Goal: Task Accomplishment & Management: Complete application form

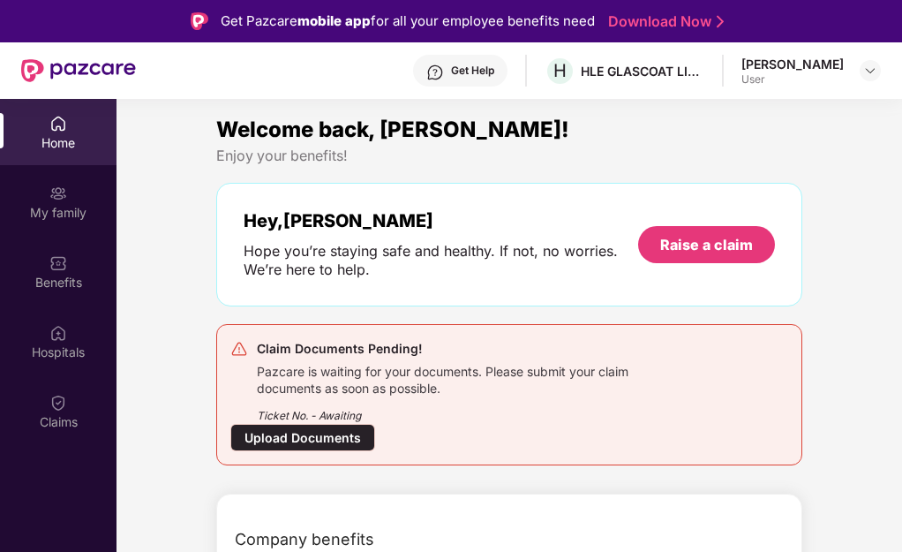
click at [312, 439] on div "Upload Documents" at bounding box center [302, 437] width 145 height 27
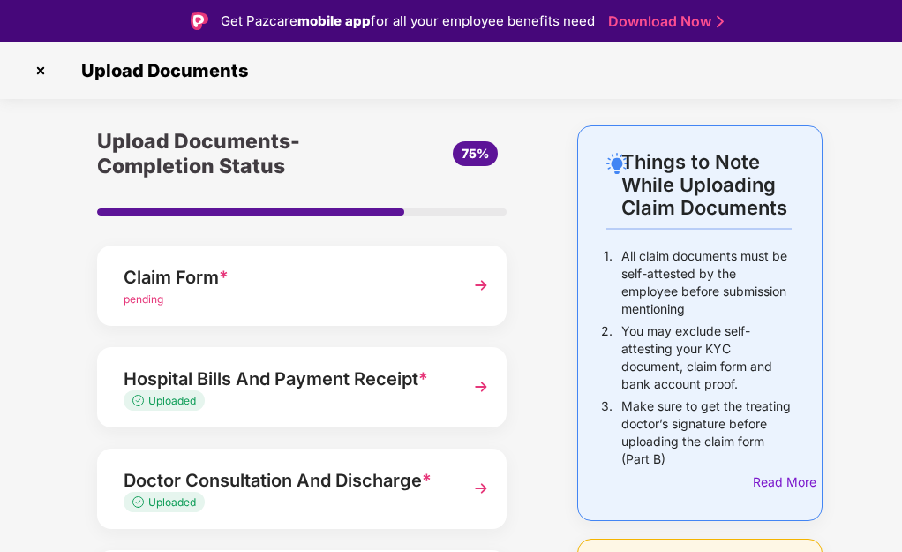
click at [462, 273] on div "Claim Form * pending" at bounding box center [301, 285] width 409 height 80
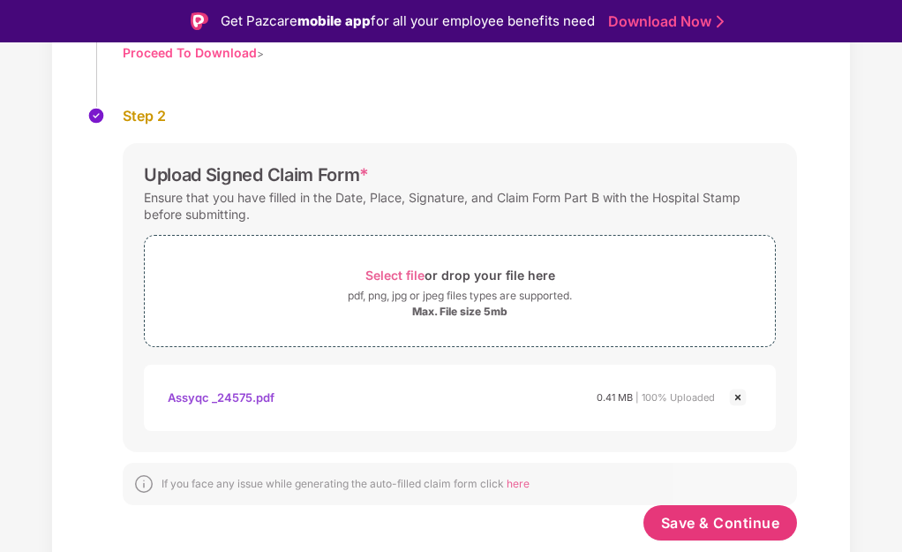
scroll to position [42, 0]
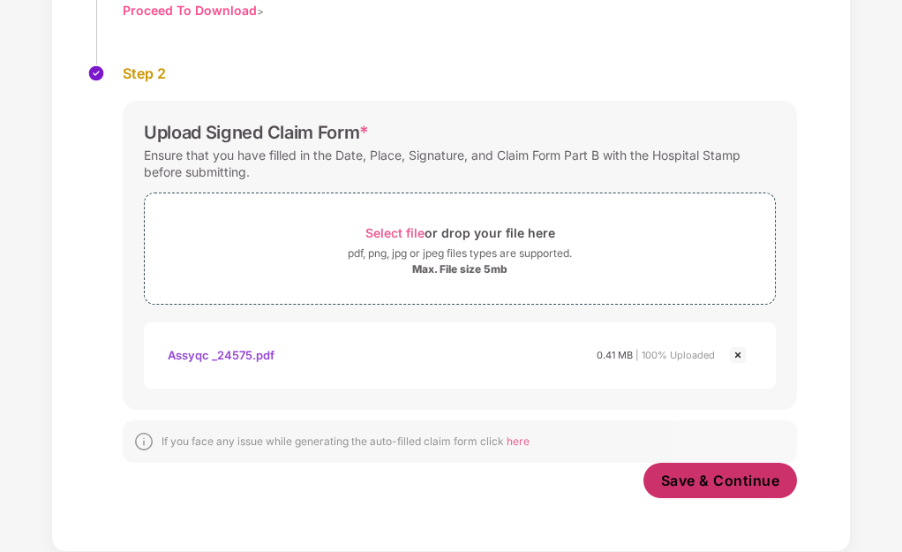
click at [695, 469] on button "Save & Continue" at bounding box center [720, 479] width 154 height 35
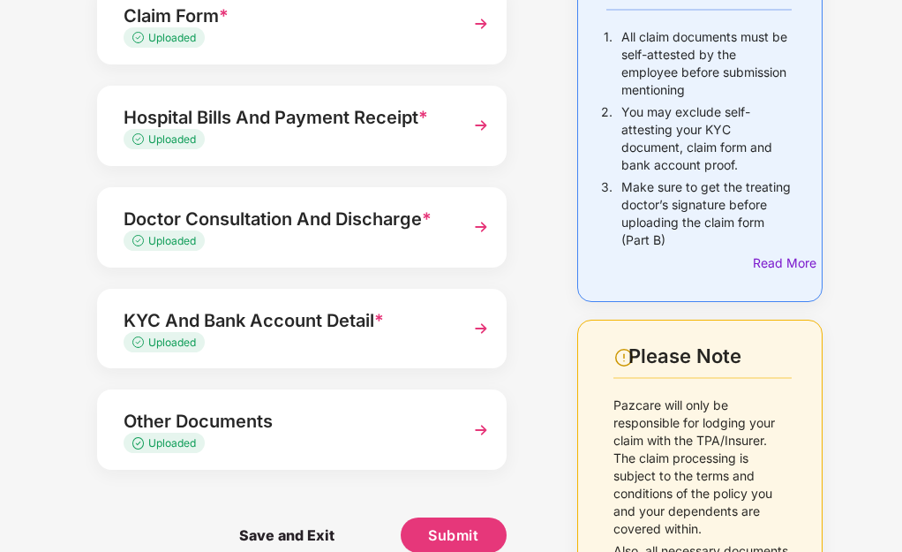
scroll to position [265, 0]
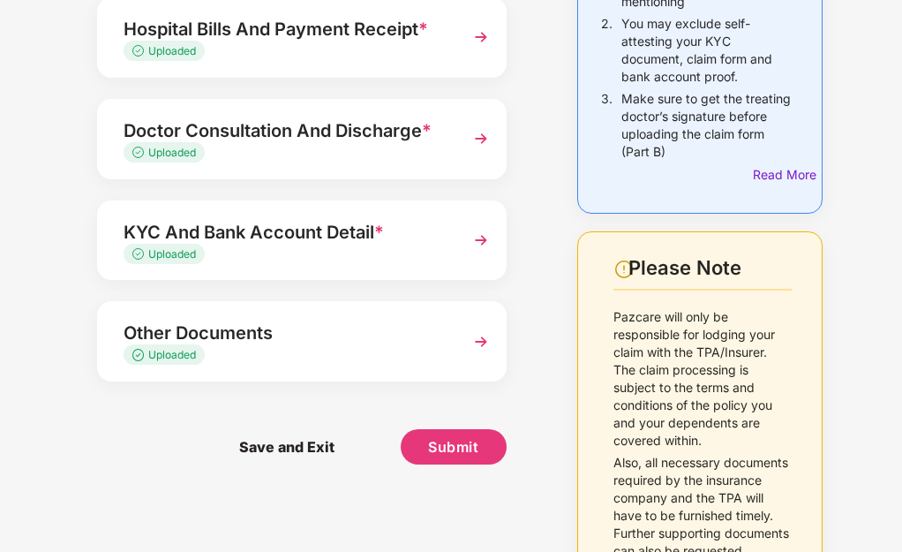
click at [292, 440] on span "Save and Exit" at bounding box center [286, 446] width 131 height 35
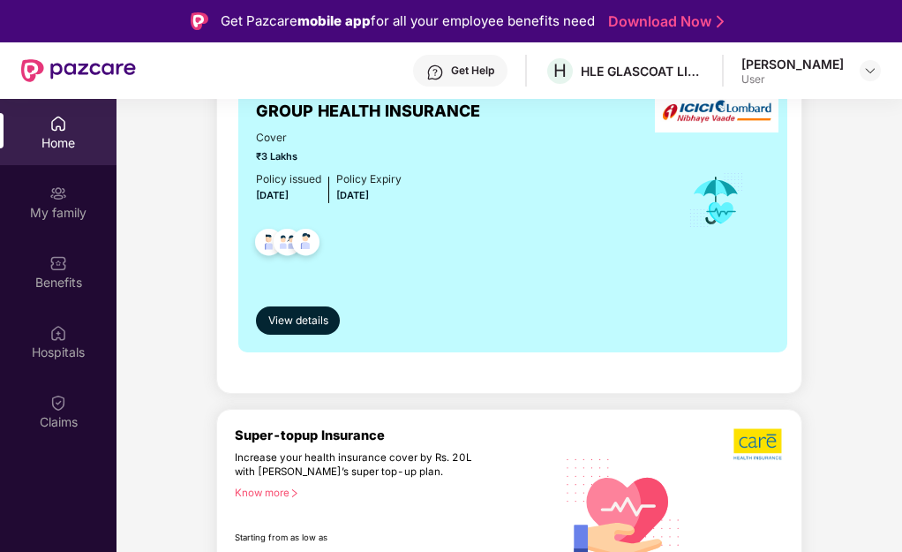
scroll to position [56, 0]
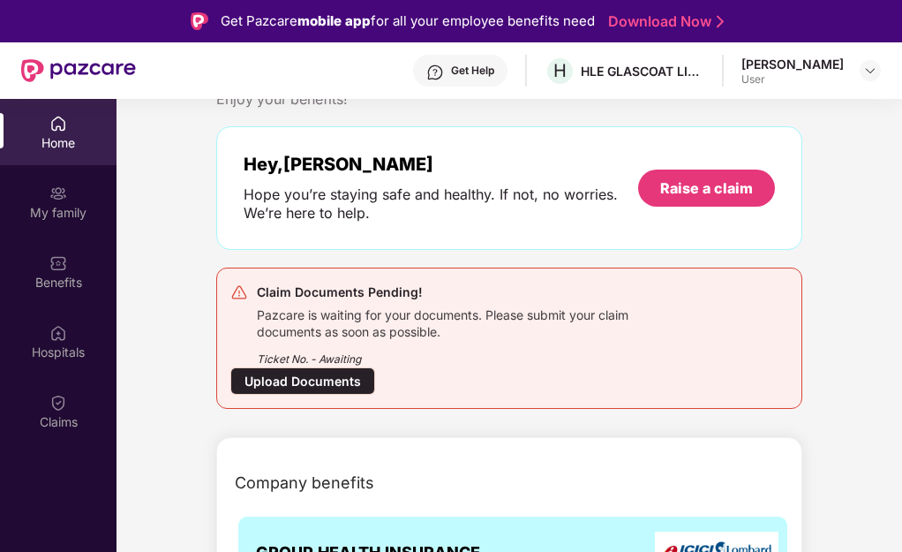
click at [852, 71] on div "Mehulkumar Kantibhai Makwana User" at bounding box center [810, 71] width 139 height 31
click at [866, 70] on img at bounding box center [870, 71] width 14 height 14
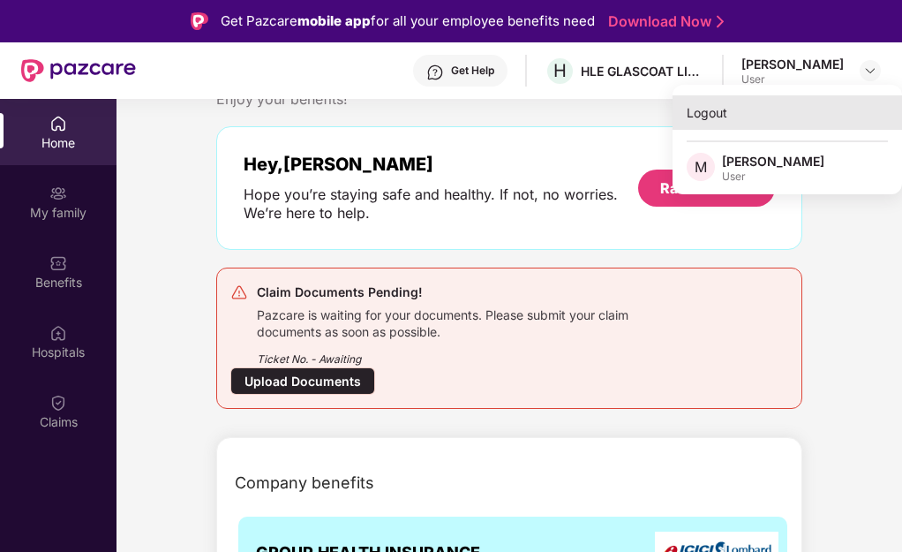
click at [705, 116] on div "Logout" at bounding box center [786, 112] width 229 height 34
